Goal: Complete application form

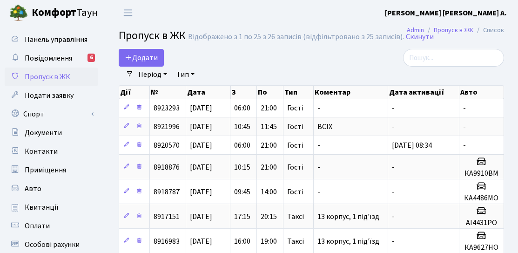
select select "25"
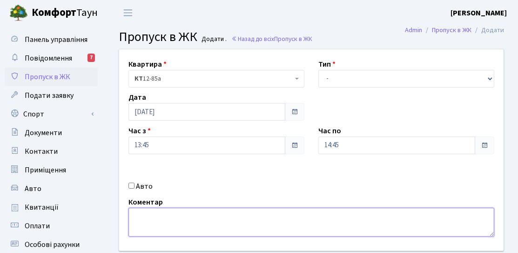
click at [128, 220] on textarea at bounding box center [311, 221] width 366 height 29
type textarea "KA882RK"
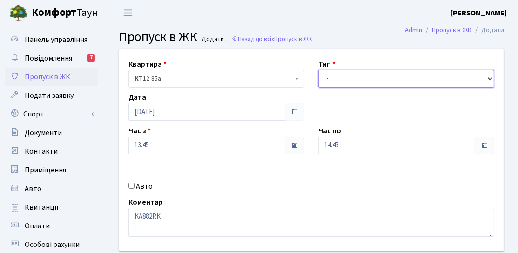
click at [387, 83] on select "- Доставка Таксі Гості Сервіс" at bounding box center [406, 79] width 176 height 18
select select "3"
click at [318, 70] on select "- Доставка Таксі Гості Сервіс" at bounding box center [406, 79] width 176 height 18
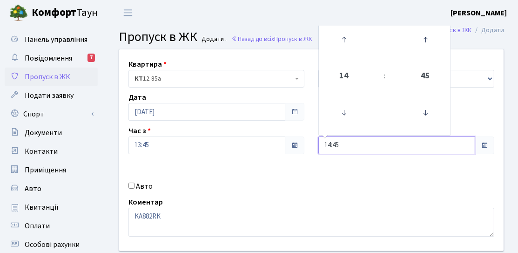
click at [355, 152] on input "14:45" at bounding box center [396, 145] width 157 height 18
type input "15:00"
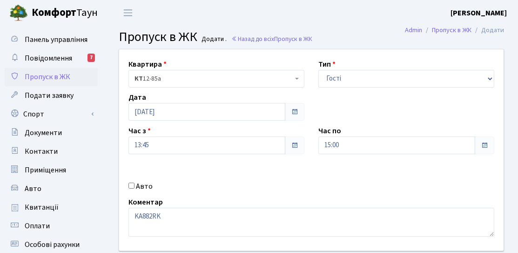
click at [310, 180] on div "Квартира <b>КТ</b>&nbsp;&nbsp;&nbsp;&nbsp;12-85а КТ 12-85а Тип - Доставка Таксі…" at bounding box center [311, 149] width 398 height 201
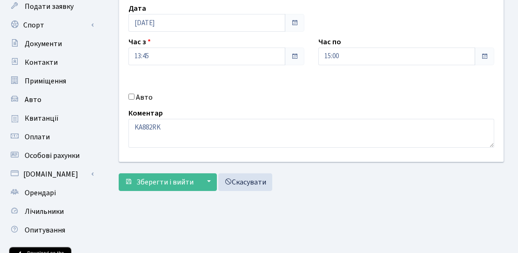
scroll to position [166, 0]
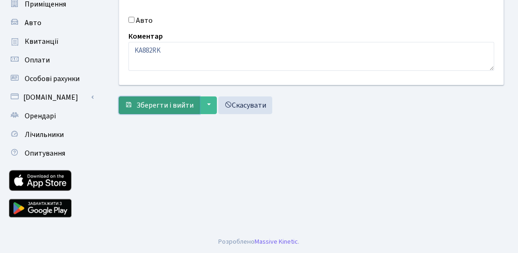
click at [141, 100] on span "Зберегти і вийти" at bounding box center [164, 105] width 57 height 10
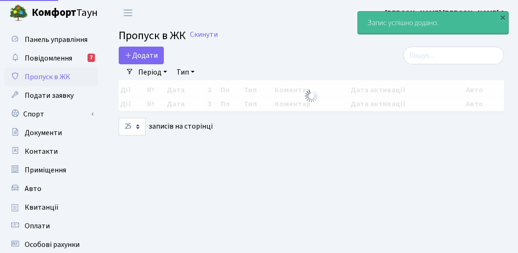
select select "25"
